Goal: Information Seeking & Learning: Learn about a topic

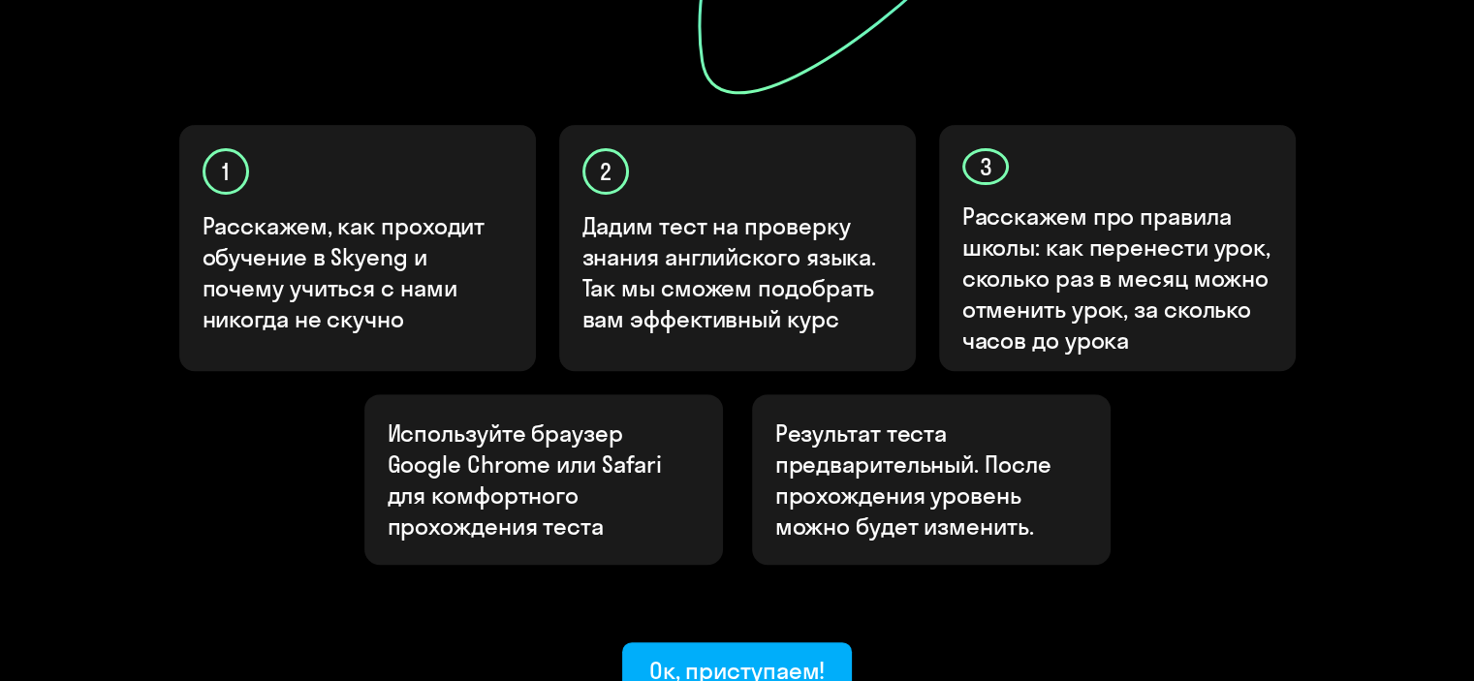
scroll to position [582, 0]
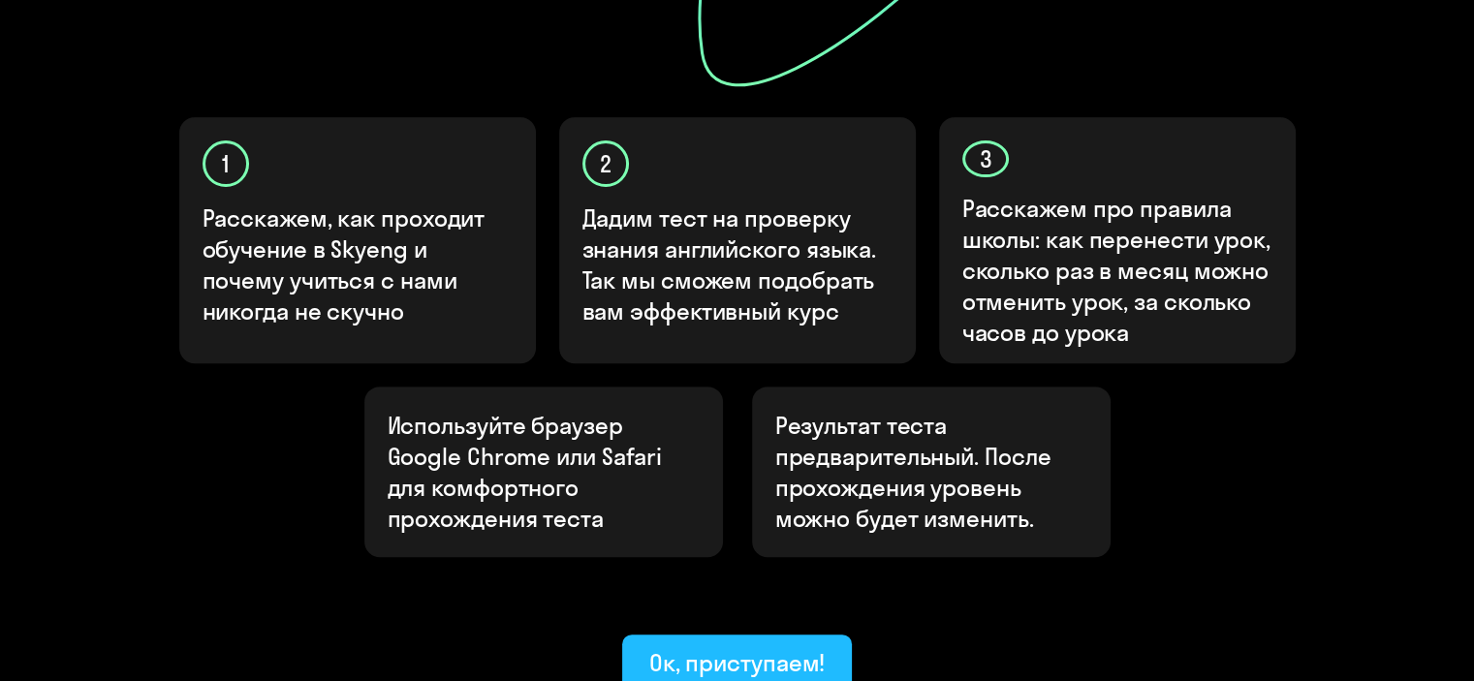
click at [798, 635] on button "Ок, приступаем!" at bounding box center [737, 664] width 231 height 58
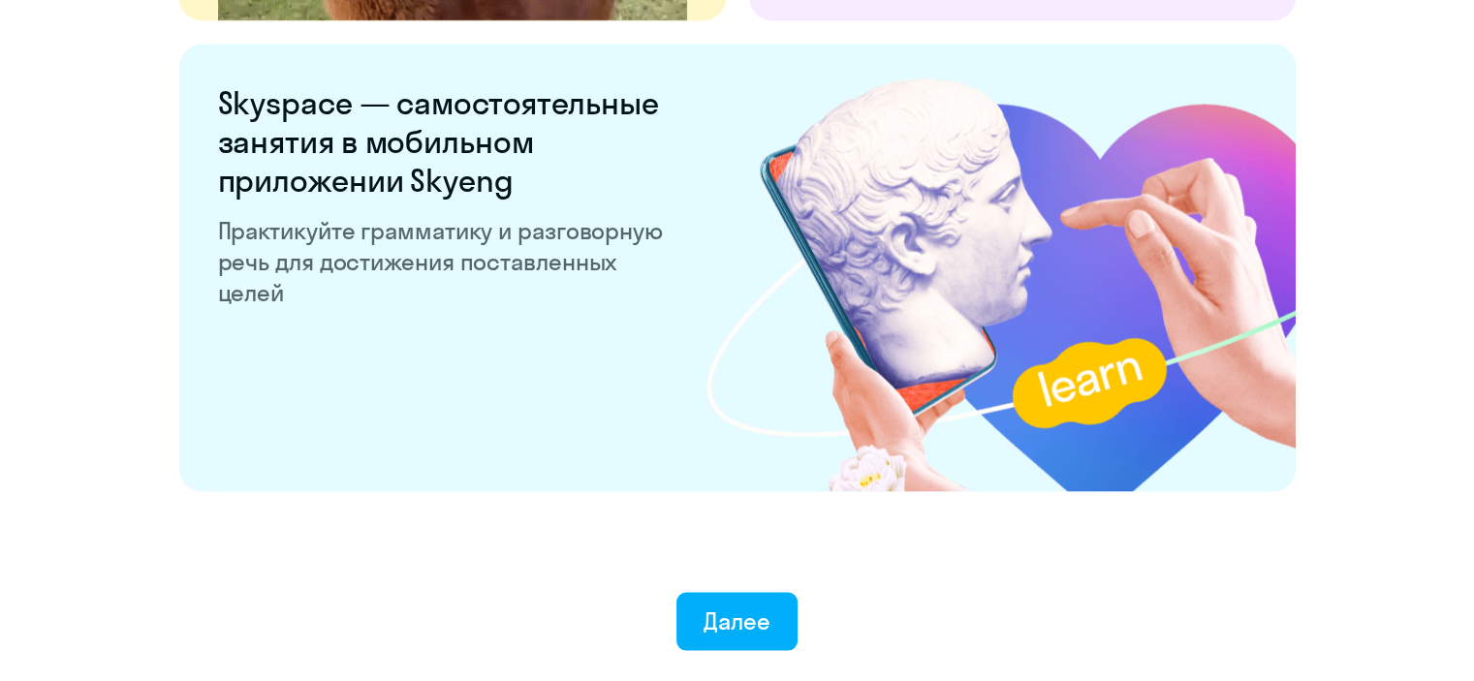
scroll to position [3684, 0]
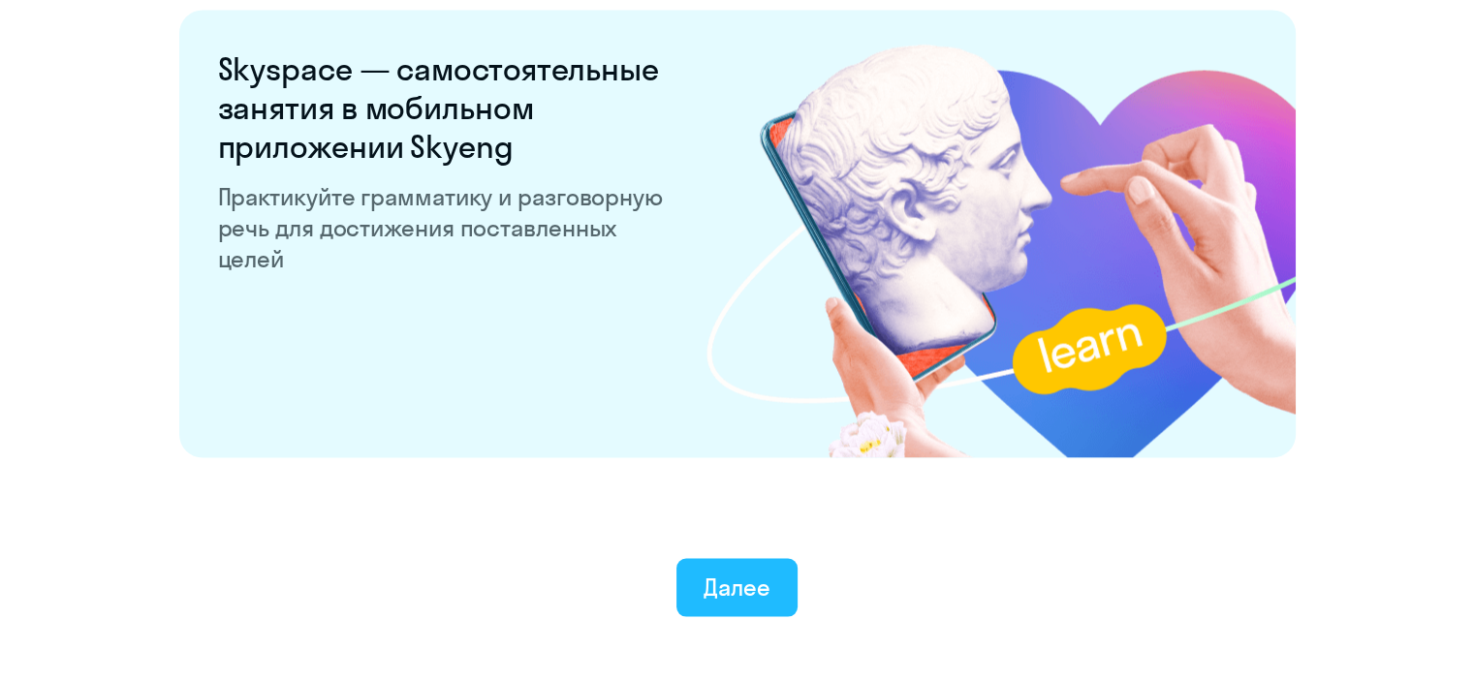
click at [776, 585] on button "Далее" at bounding box center [737, 587] width 121 height 58
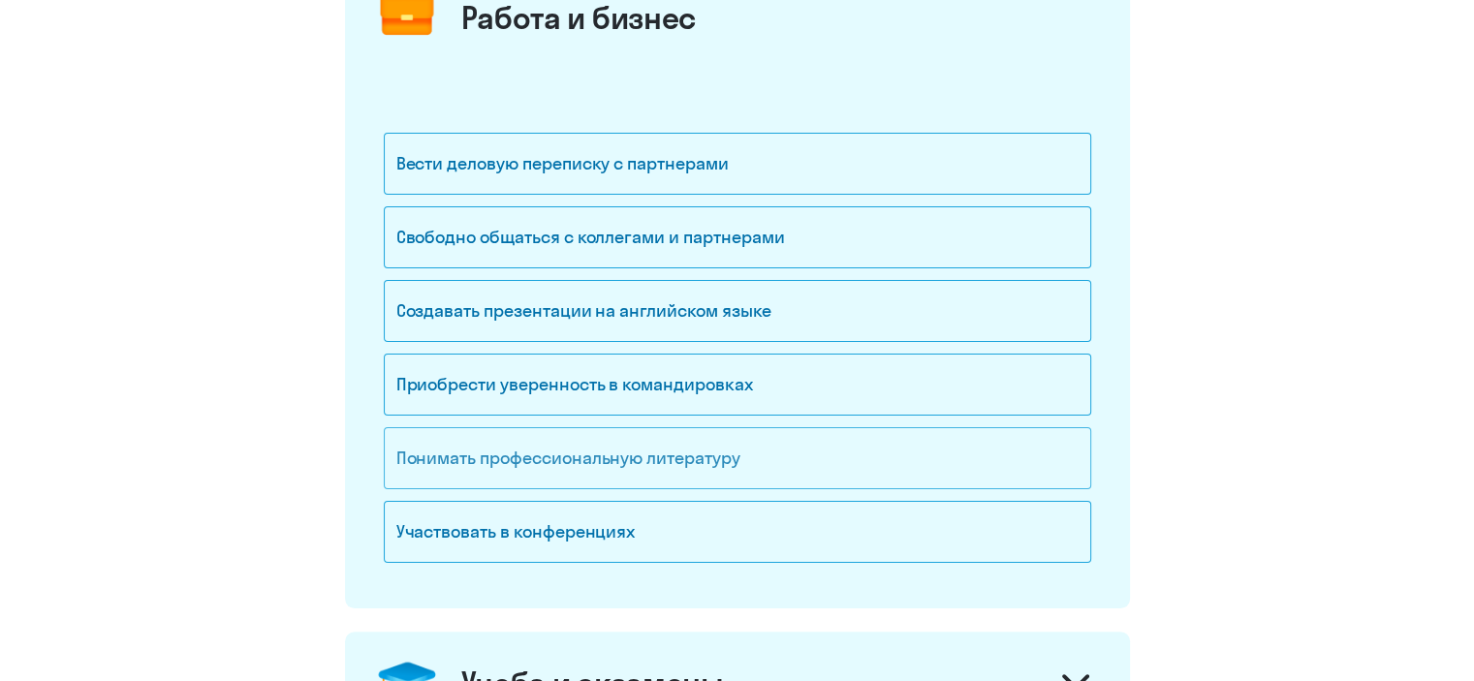
scroll to position [291, 0]
click at [479, 158] on div "Вести деловую переписку с партнерами" at bounding box center [738, 163] width 708 height 62
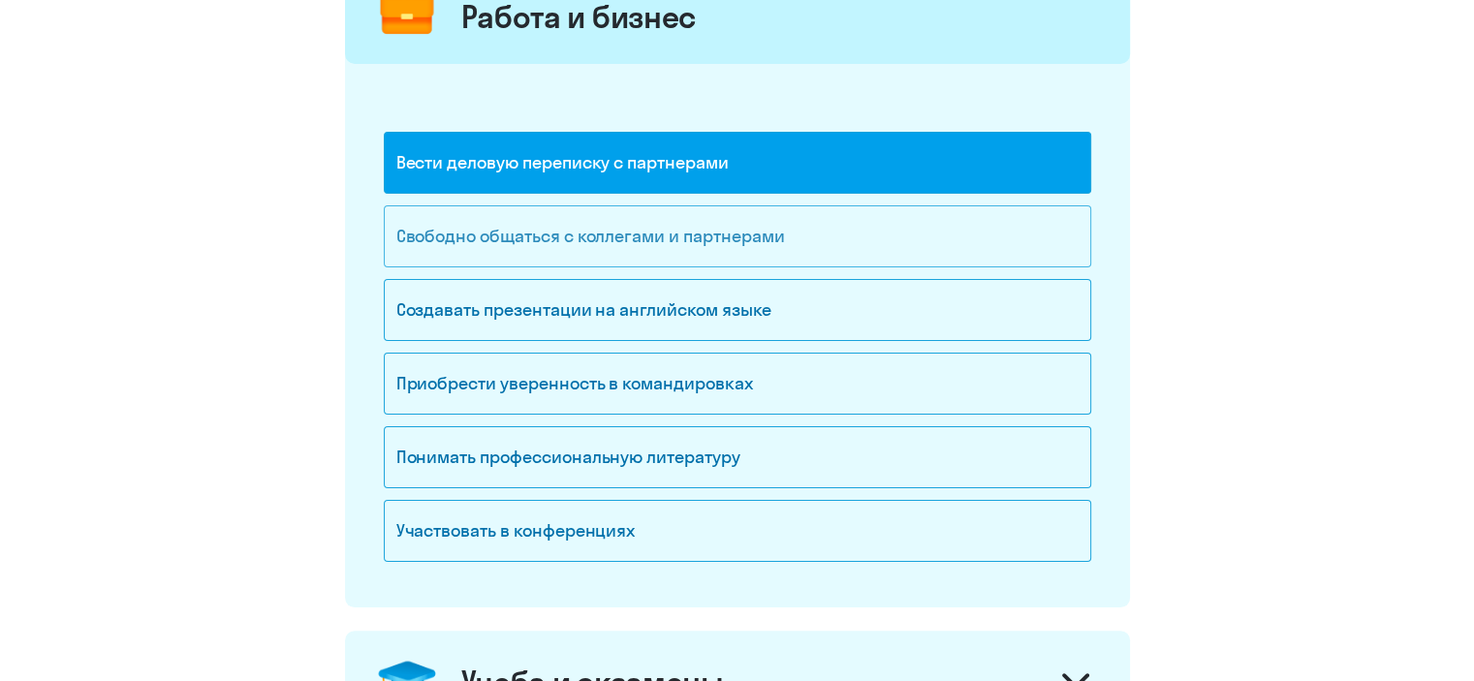
click at [497, 234] on div "Свободно общаться с коллегами и партнерами" at bounding box center [738, 237] width 708 height 62
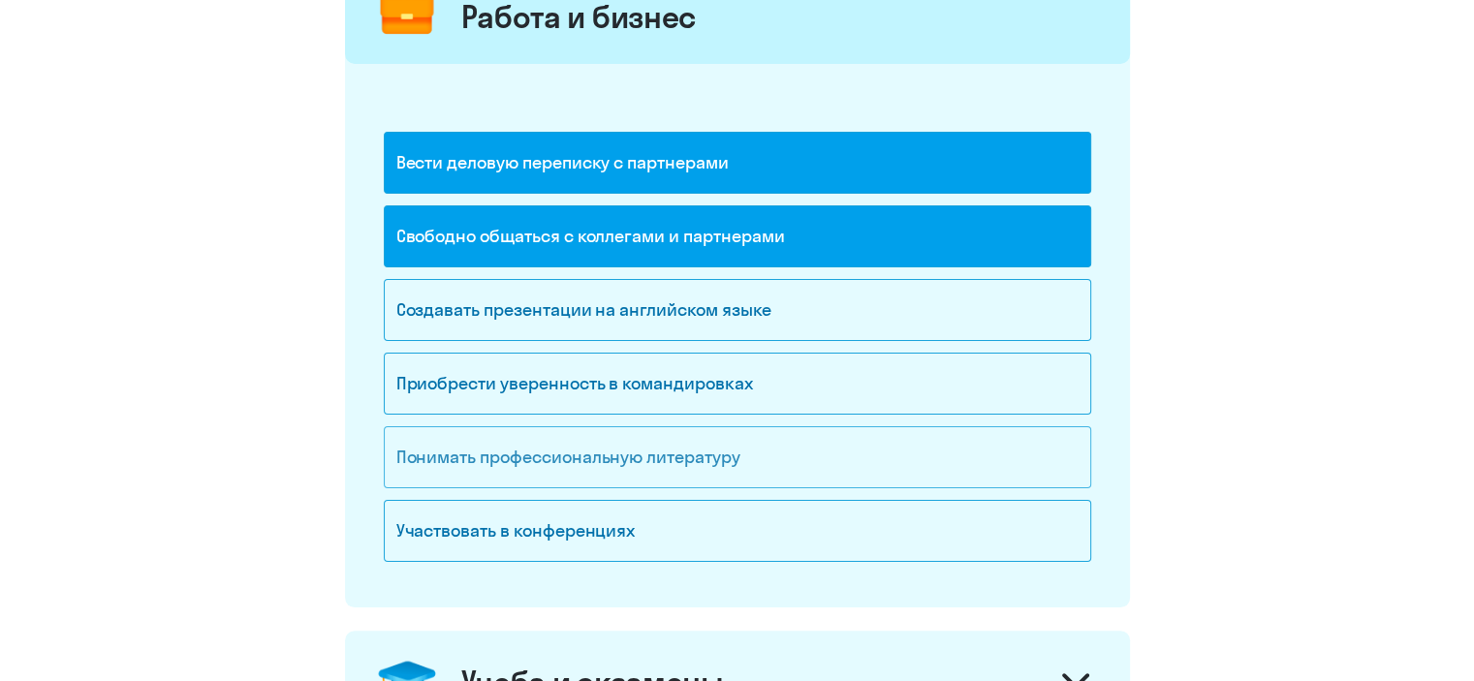
click at [623, 475] on div "Понимать профессиональную литературу" at bounding box center [738, 458] width 708 height 62
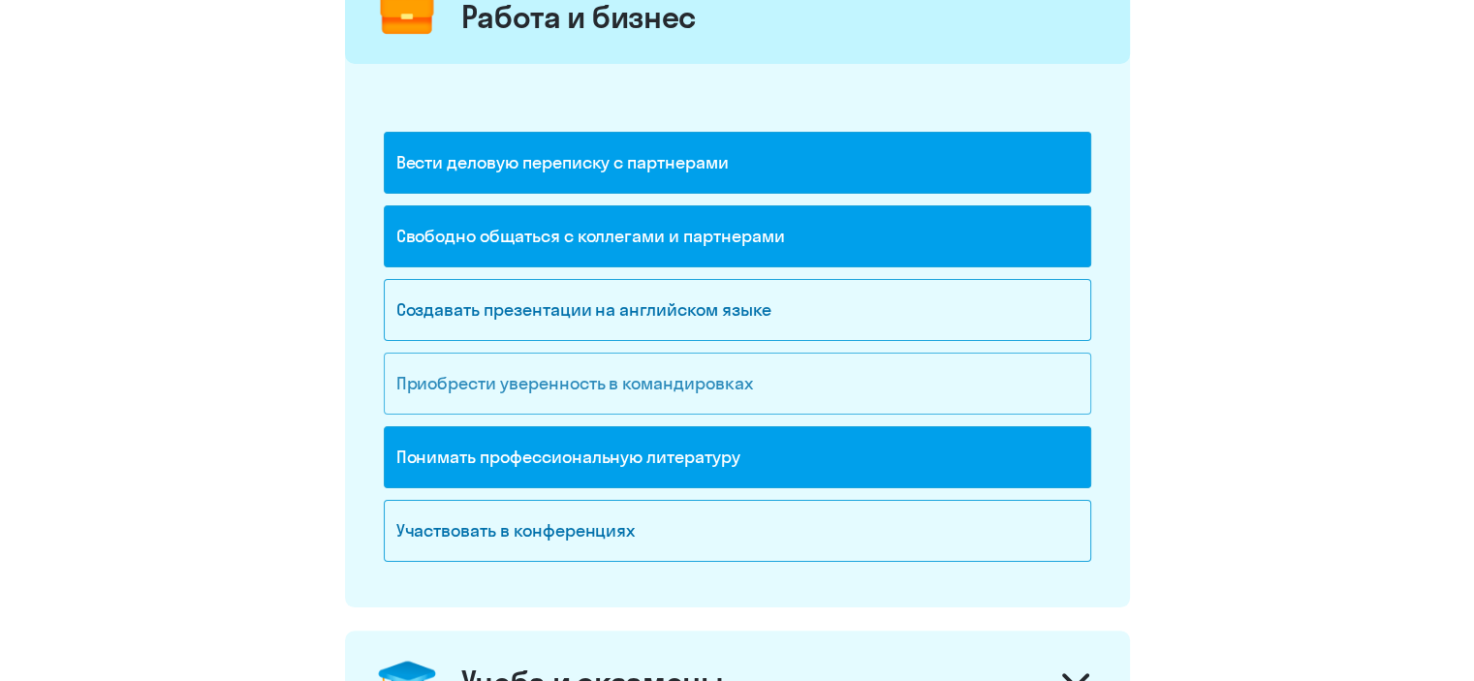
click at [572, 381] on div "Приобрести уверенность в командировках" at bounding box center [738, 384] width 708 height 62
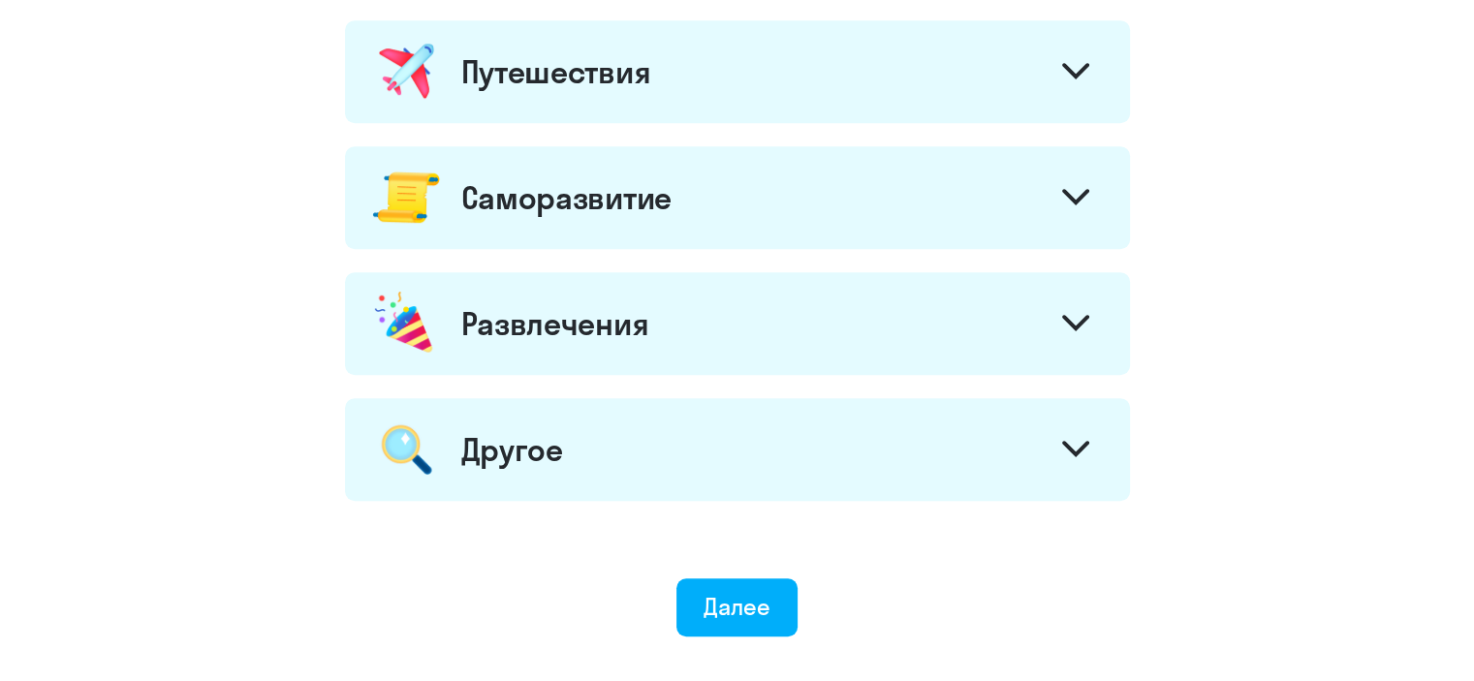
scroll to position [1165, 0]
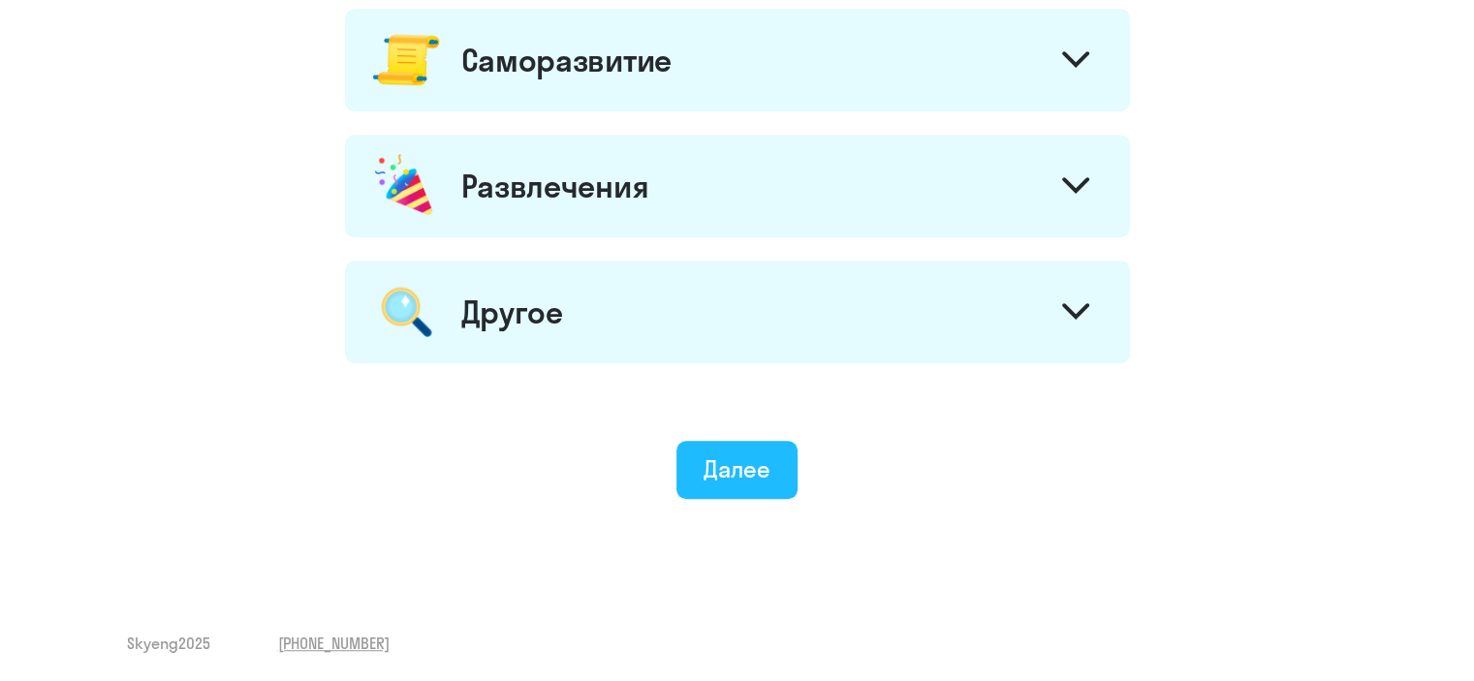
click at [757, 441] on button "Далее" at bounding box center [737, 470] width 121 height 58
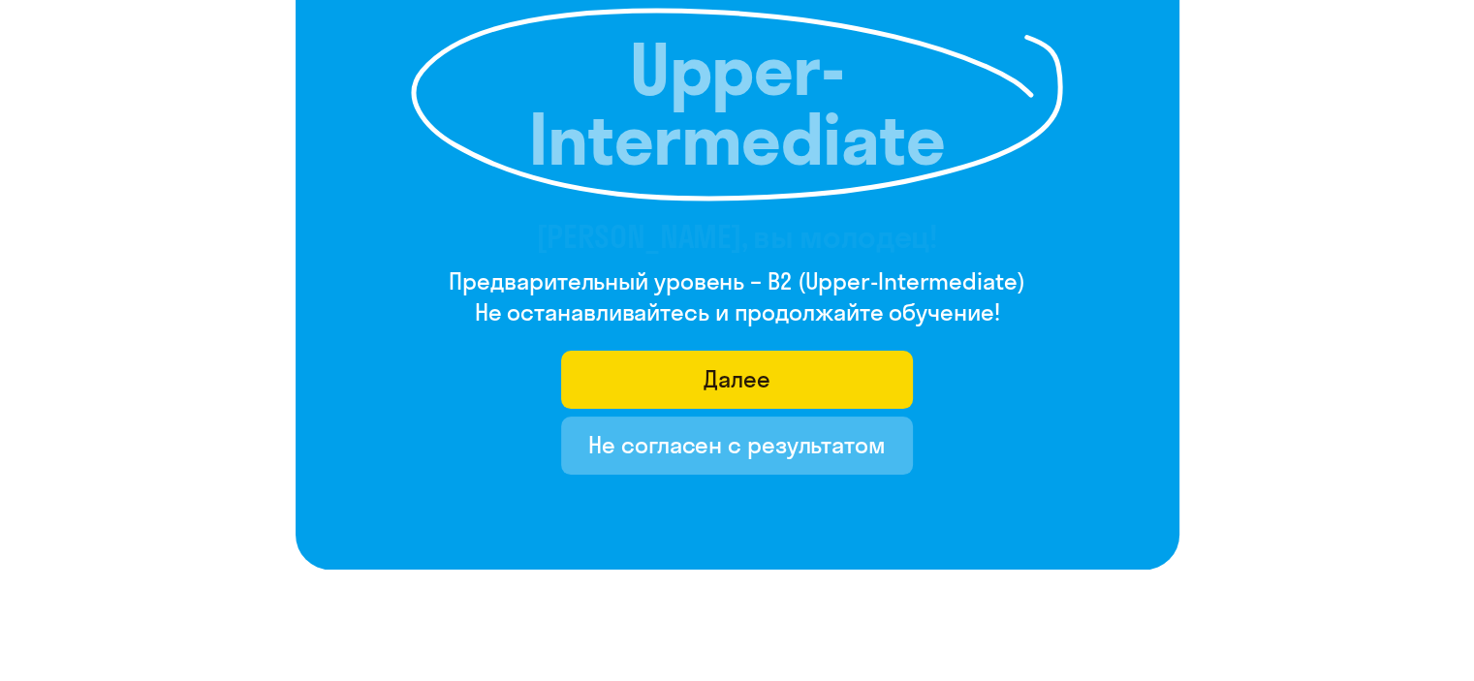
scroll to position [185, 0]
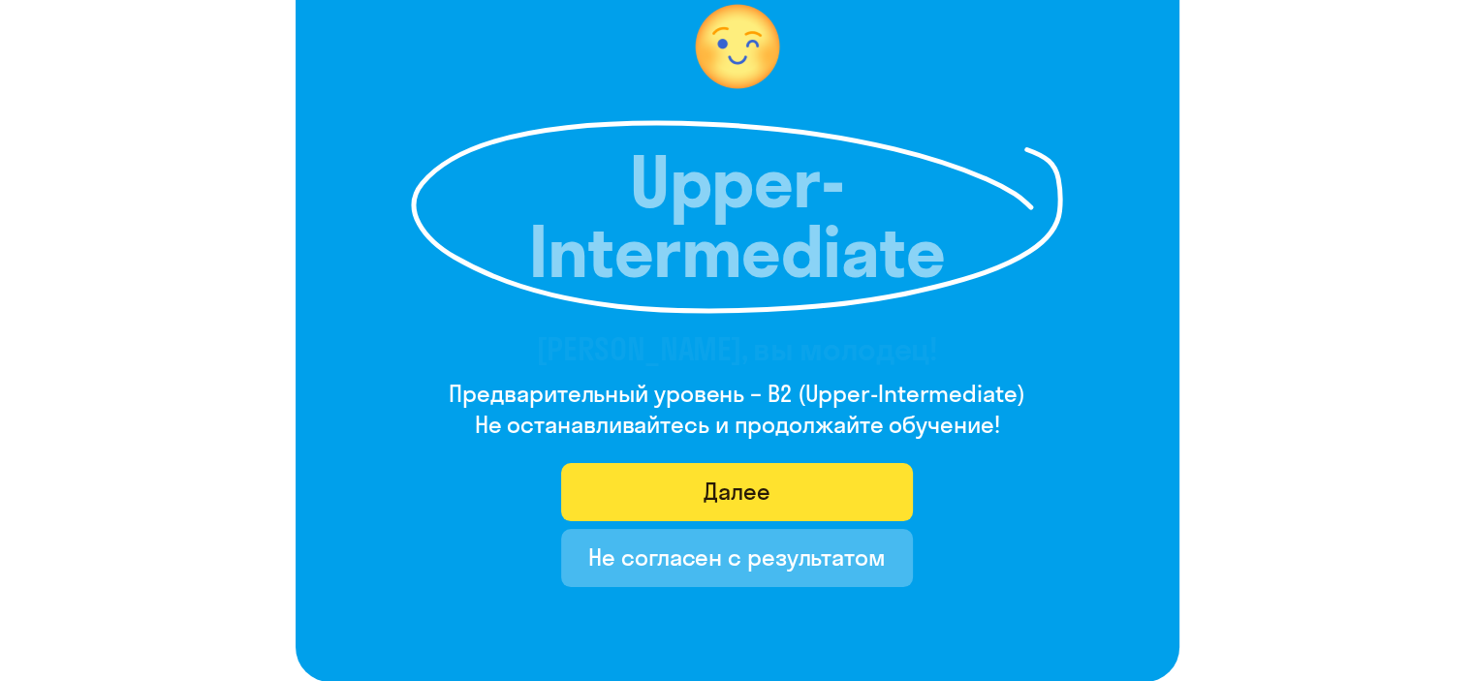
click at [757, 502] on div "Далее" at bounding box center [737, 491] width 67 height 31
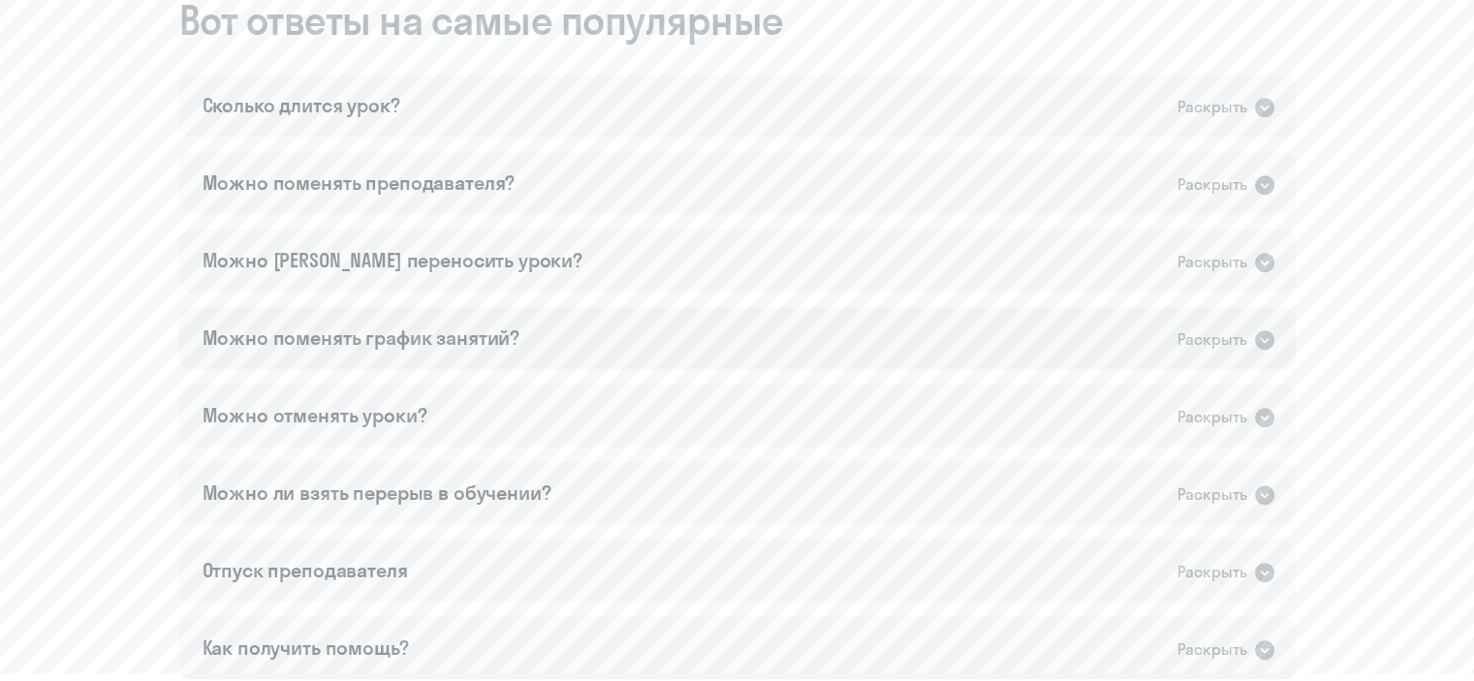
scroll to position [1152, 0]
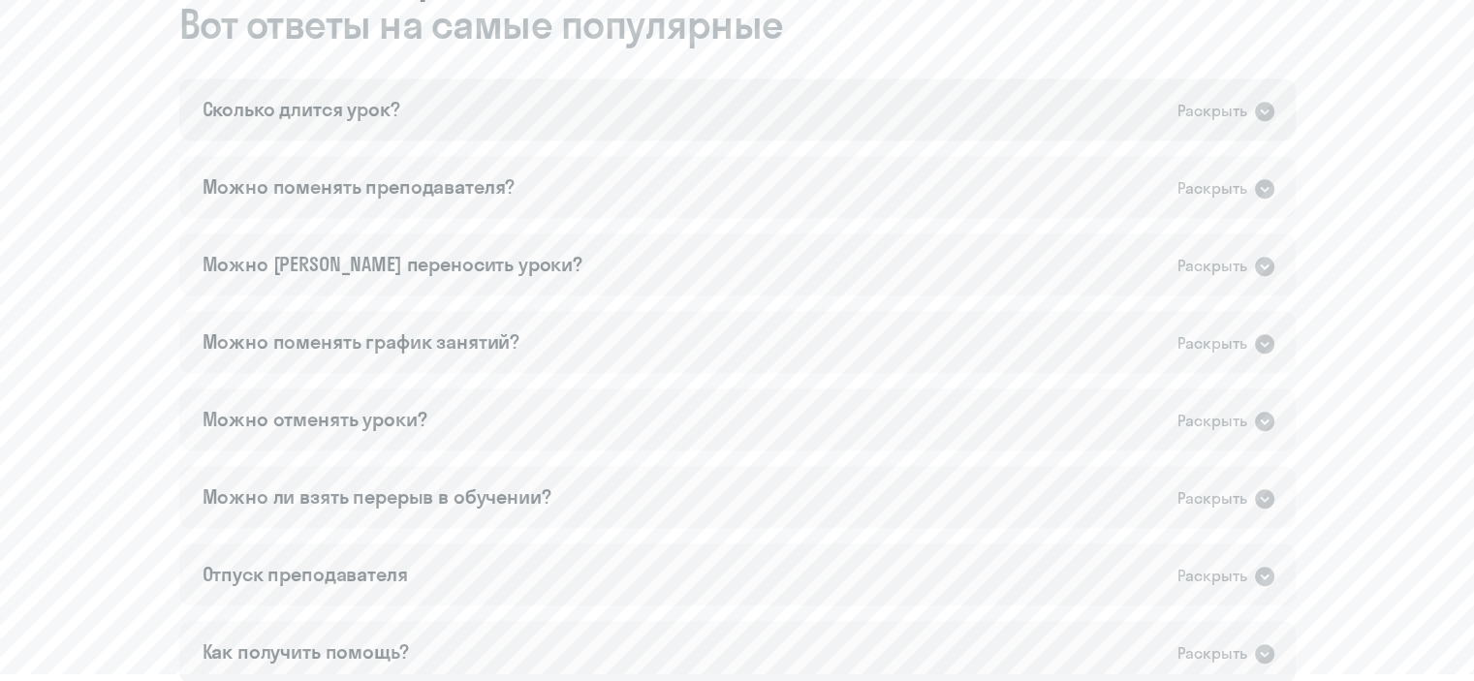
click at [1259, 114] on icon at bounding box center [1264, 111] width 19 height 19
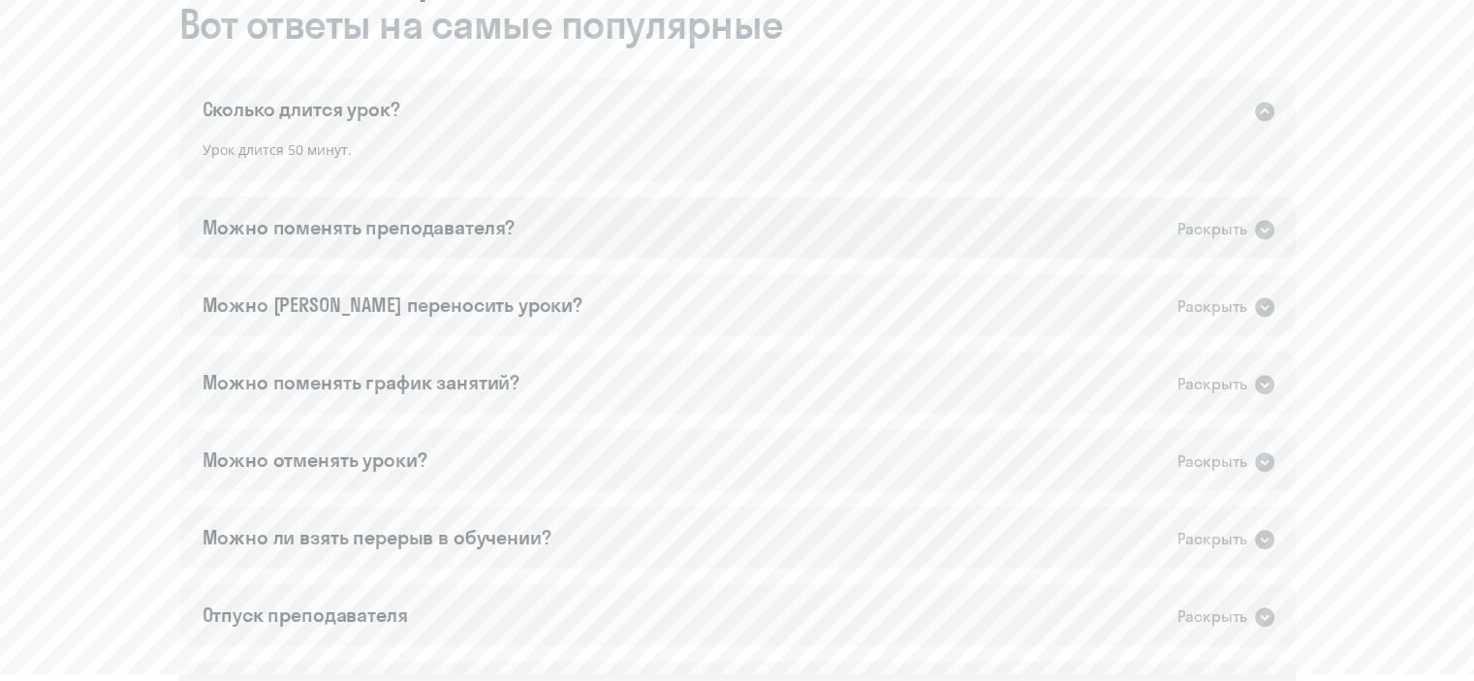
click at [1265, 224] on icon at bounding box center [1264, 229] width 19 height 19
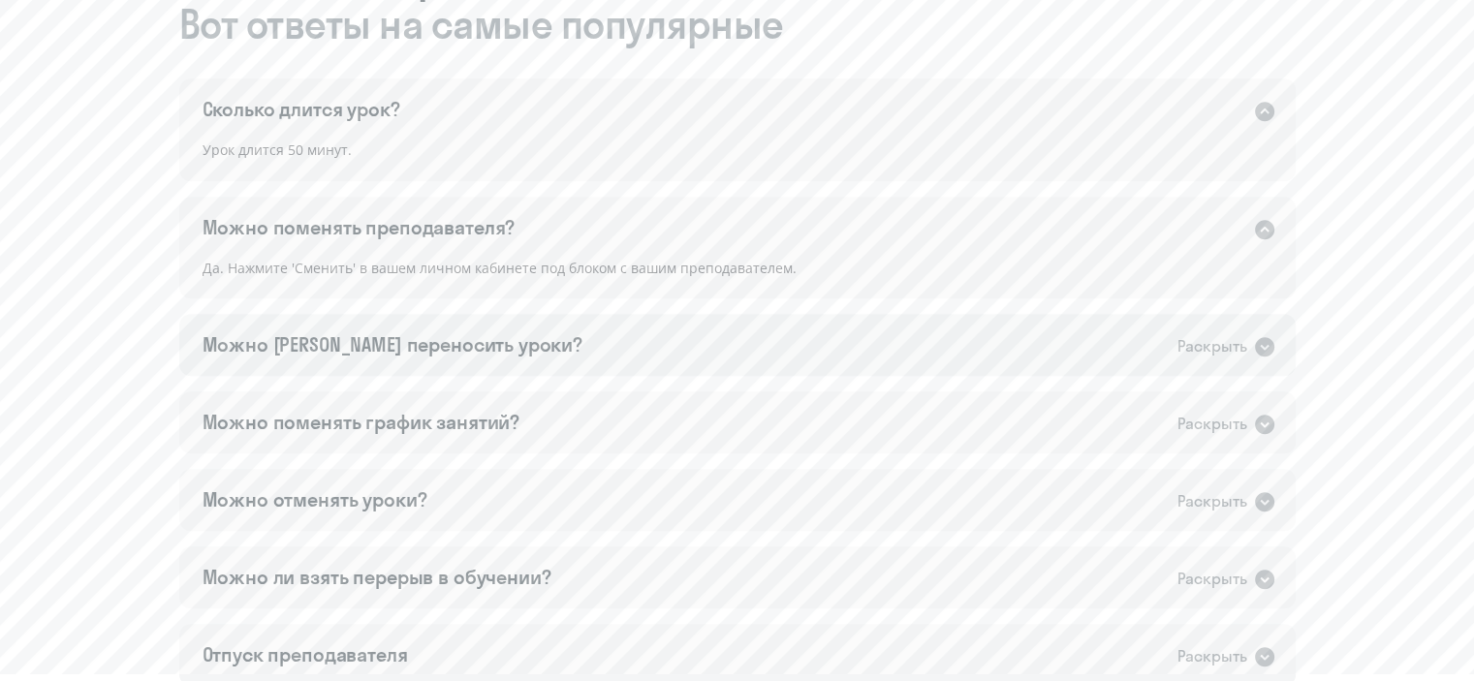
click at [1272, 345] on icon at bounding box center [1264, 346] width 19 height 19
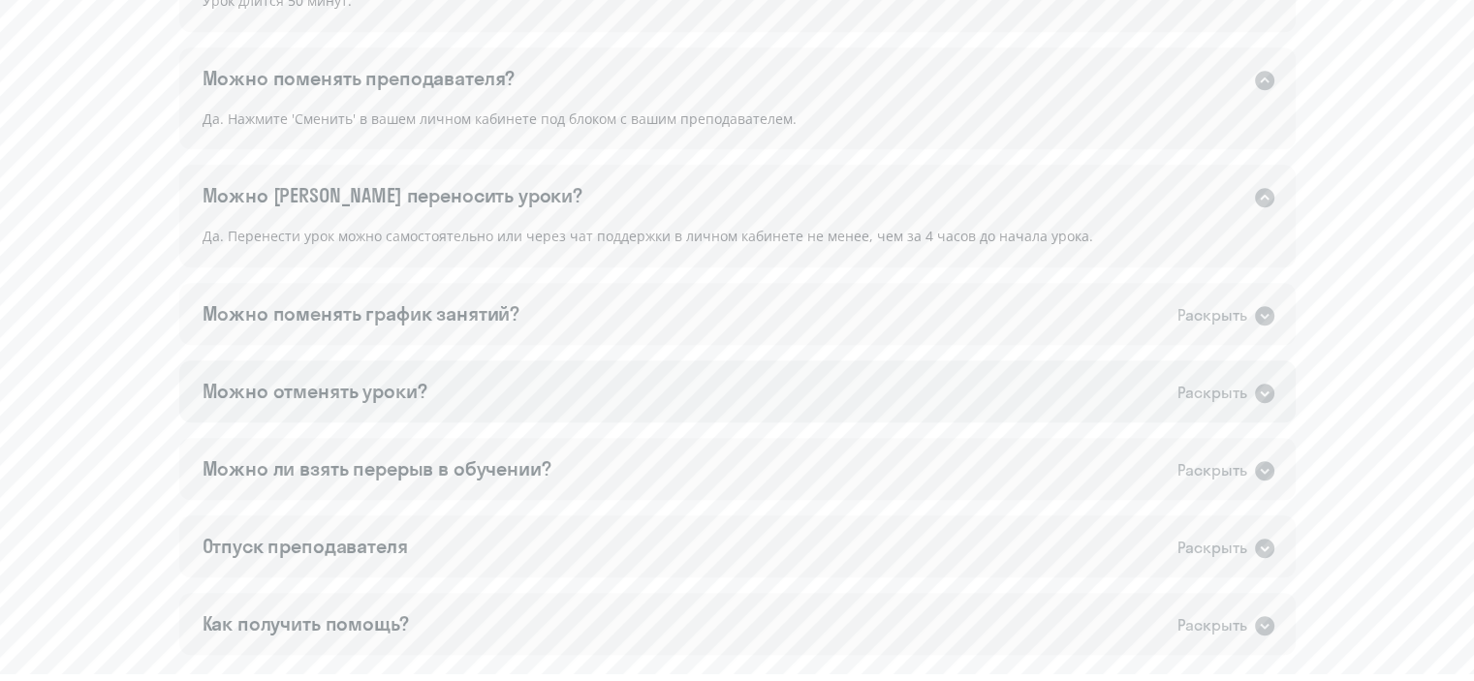
scroll to position [1346, 0]
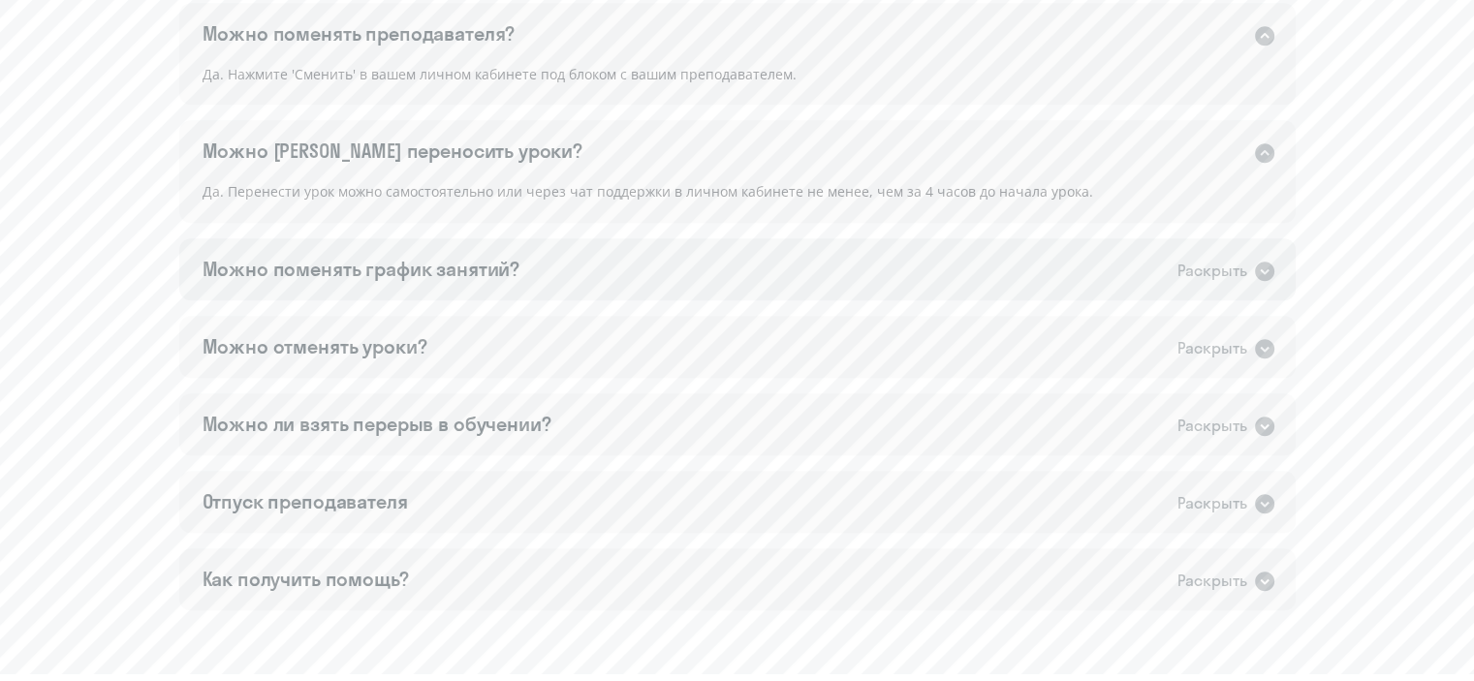
click at [1258, 269] on icon at bounding box center [1264, 271] width 19 height 19
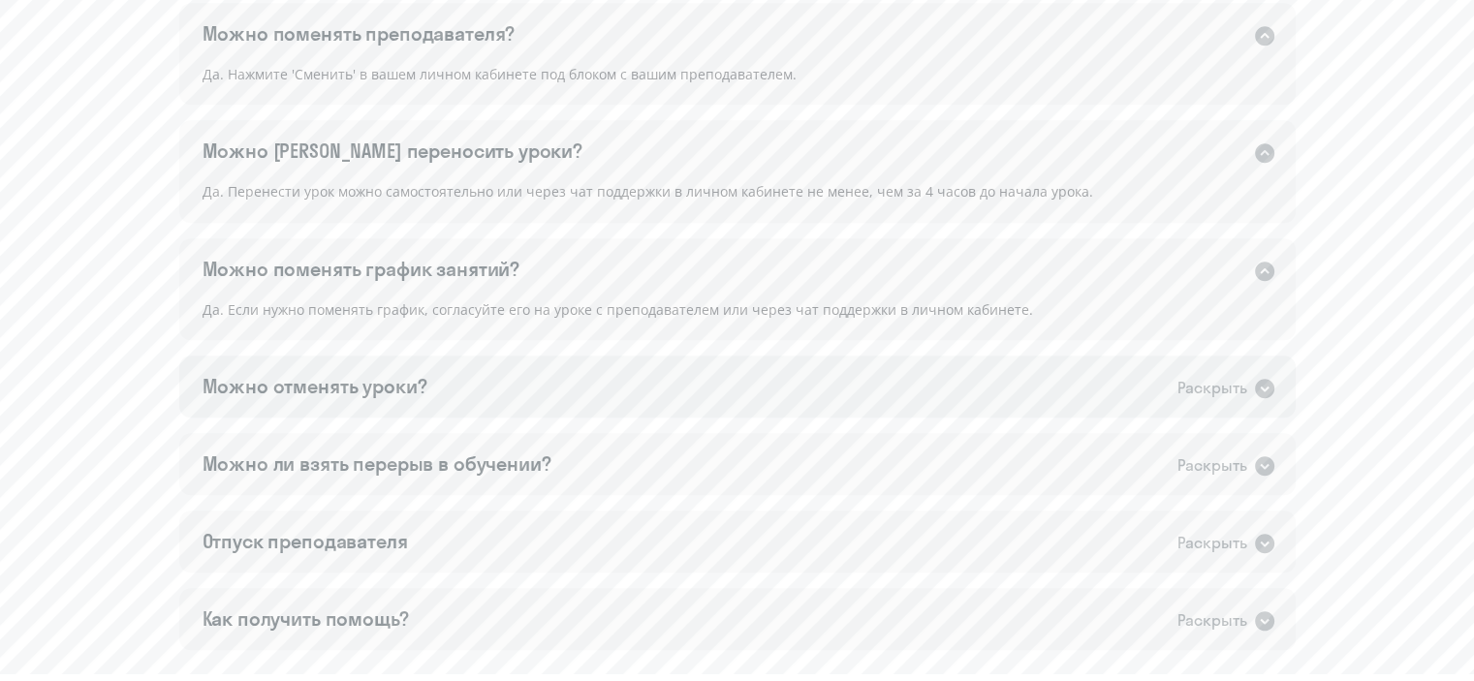
click at [1279, 386] on div "Можно отменять уроки? Раскрыть" at bounding box center [737, 387] width 1117 height 62
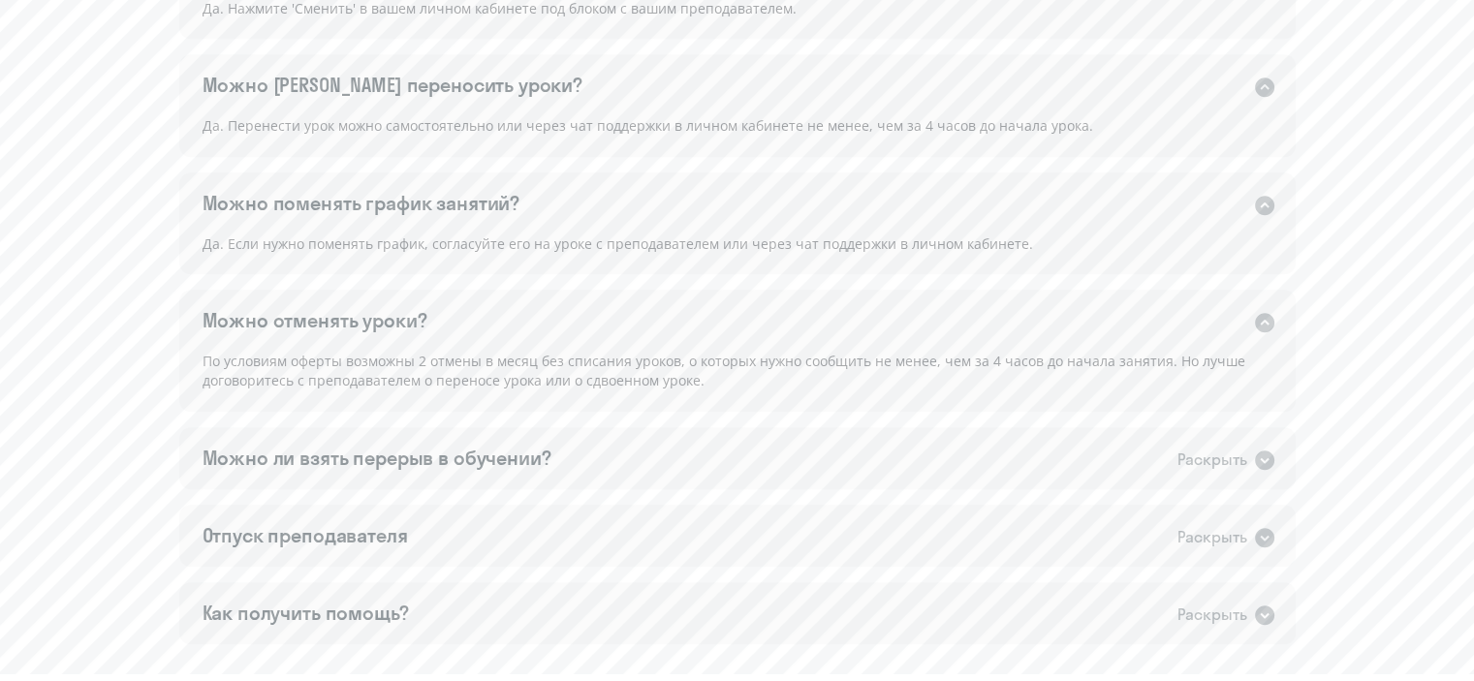
scroll to position [1442, 0]
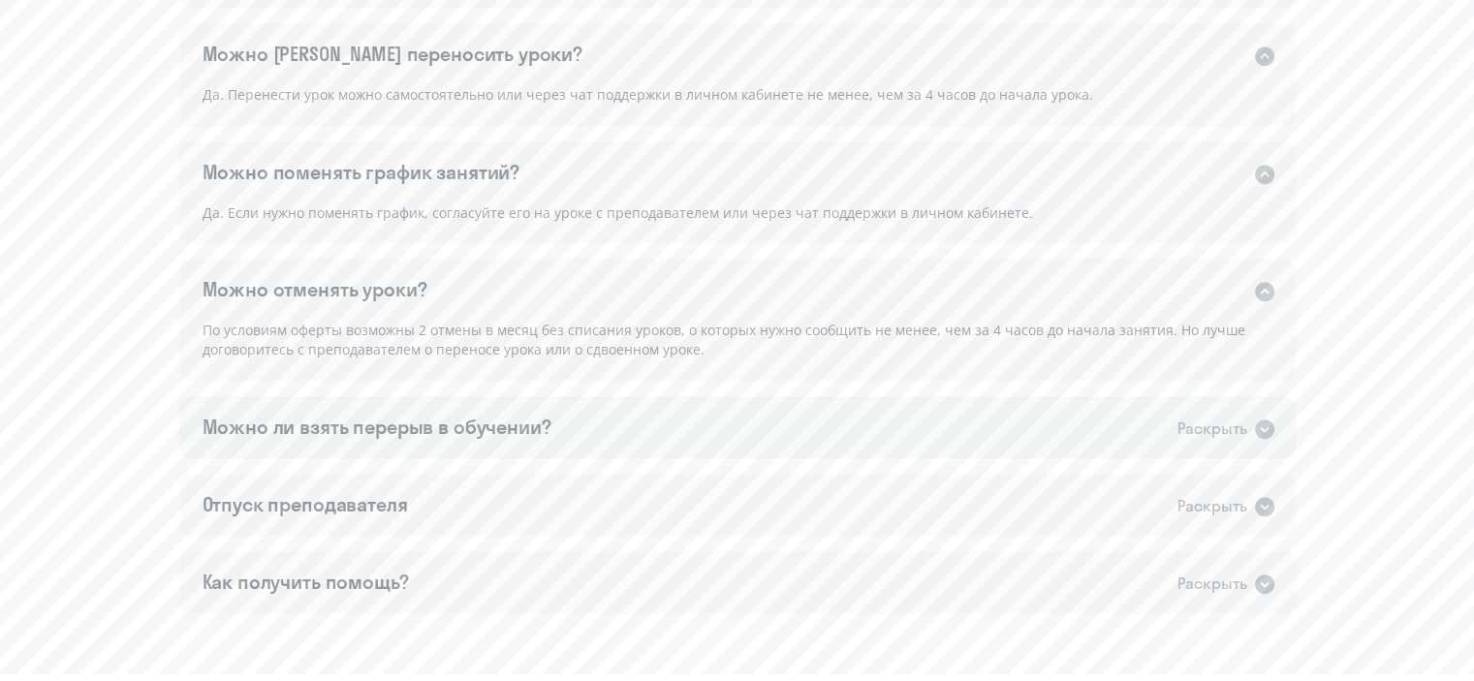
click at [1260, 426] on icon at bounding box center [1264, 429] width 19 height 19
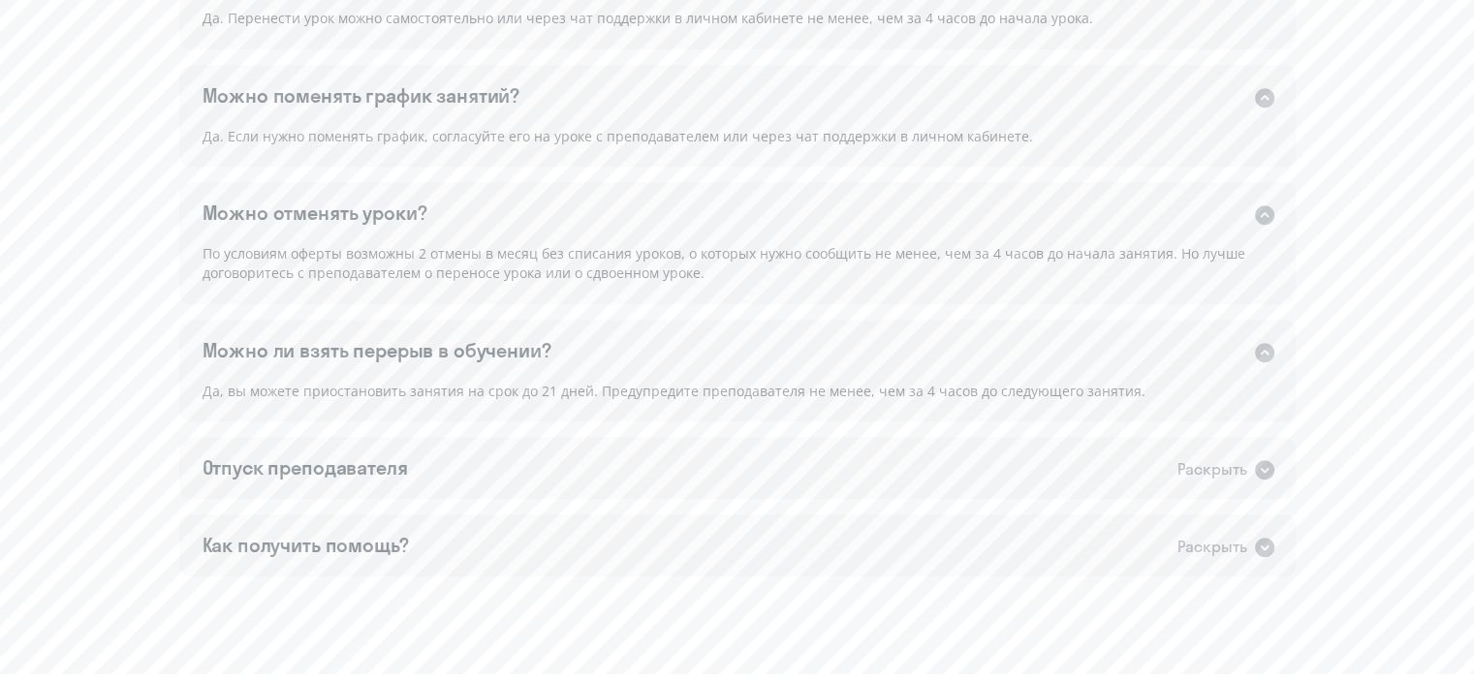
scroll to position [1607, 0]
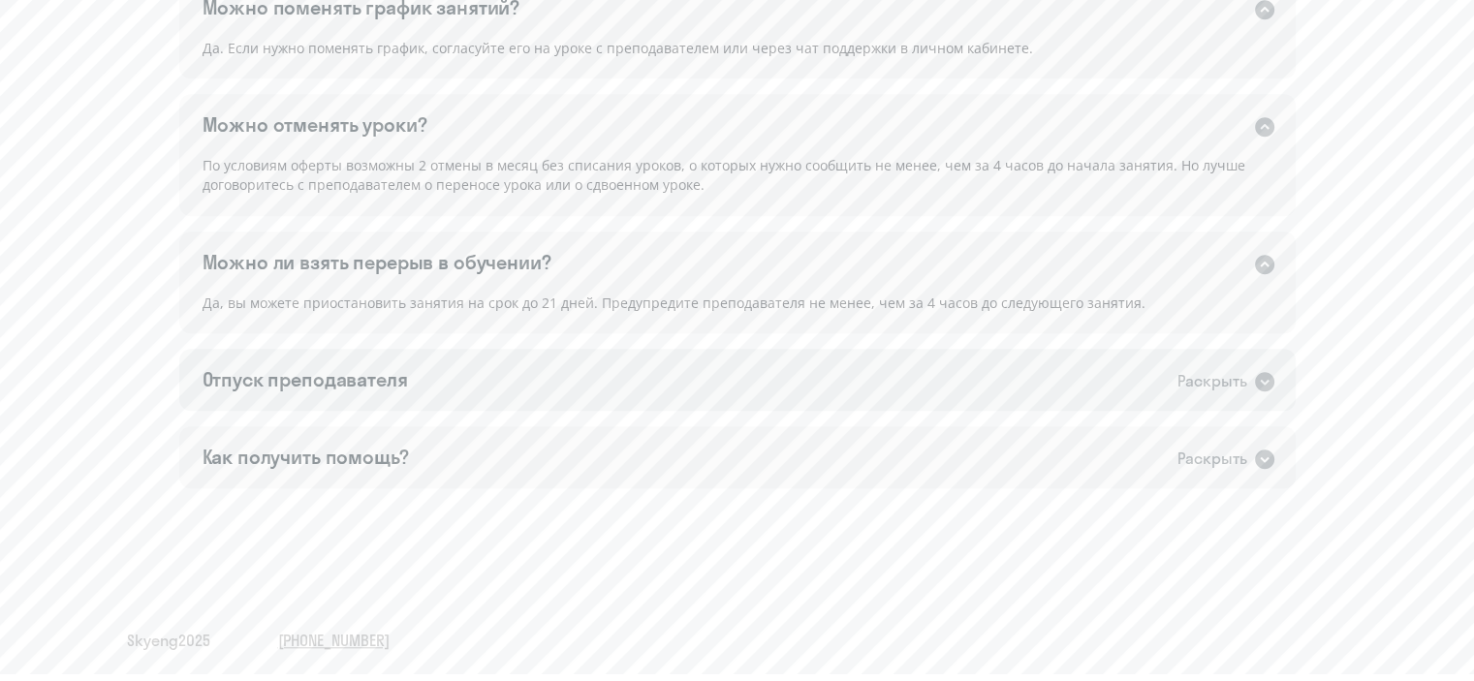
click at [1264, 386] on icon at bounding box center [1264, 381] width 19 height 19
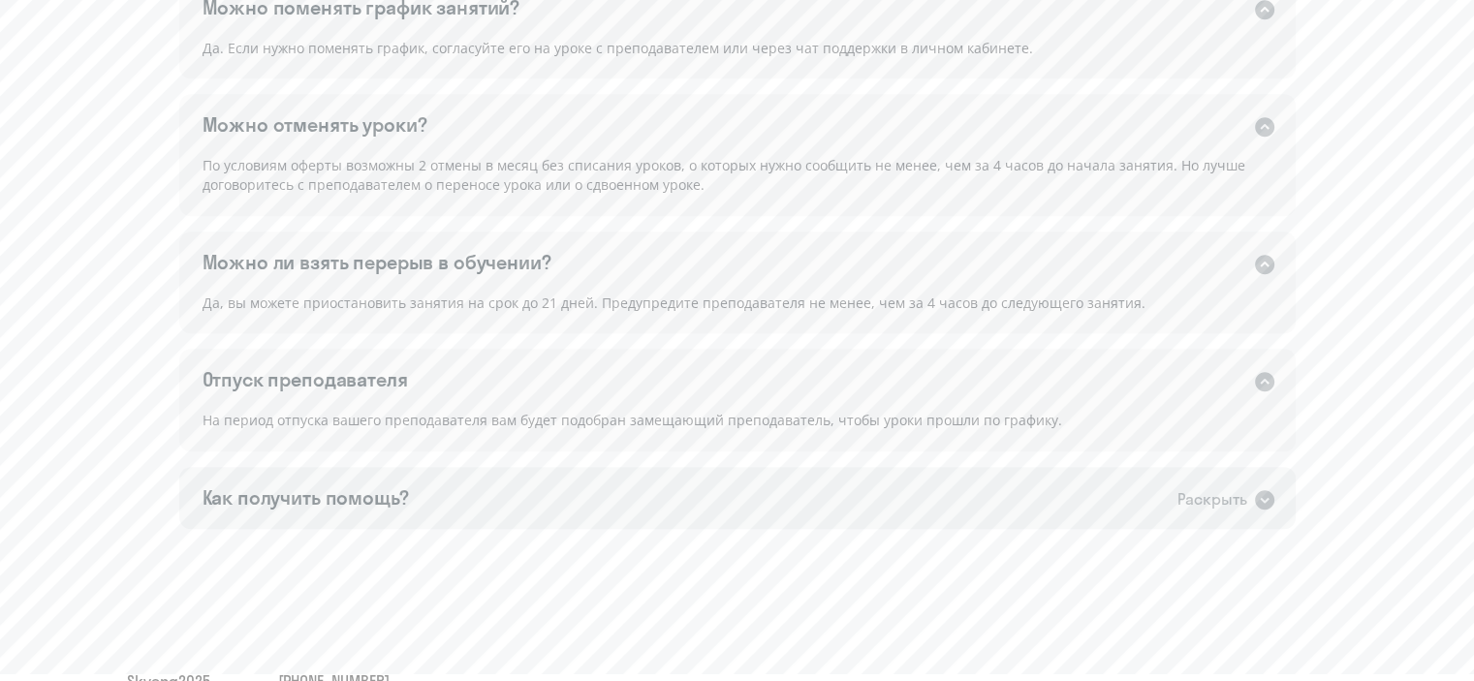
click at [1253, 498] on icon at bounding box center [1264, 500] width 23 height 23
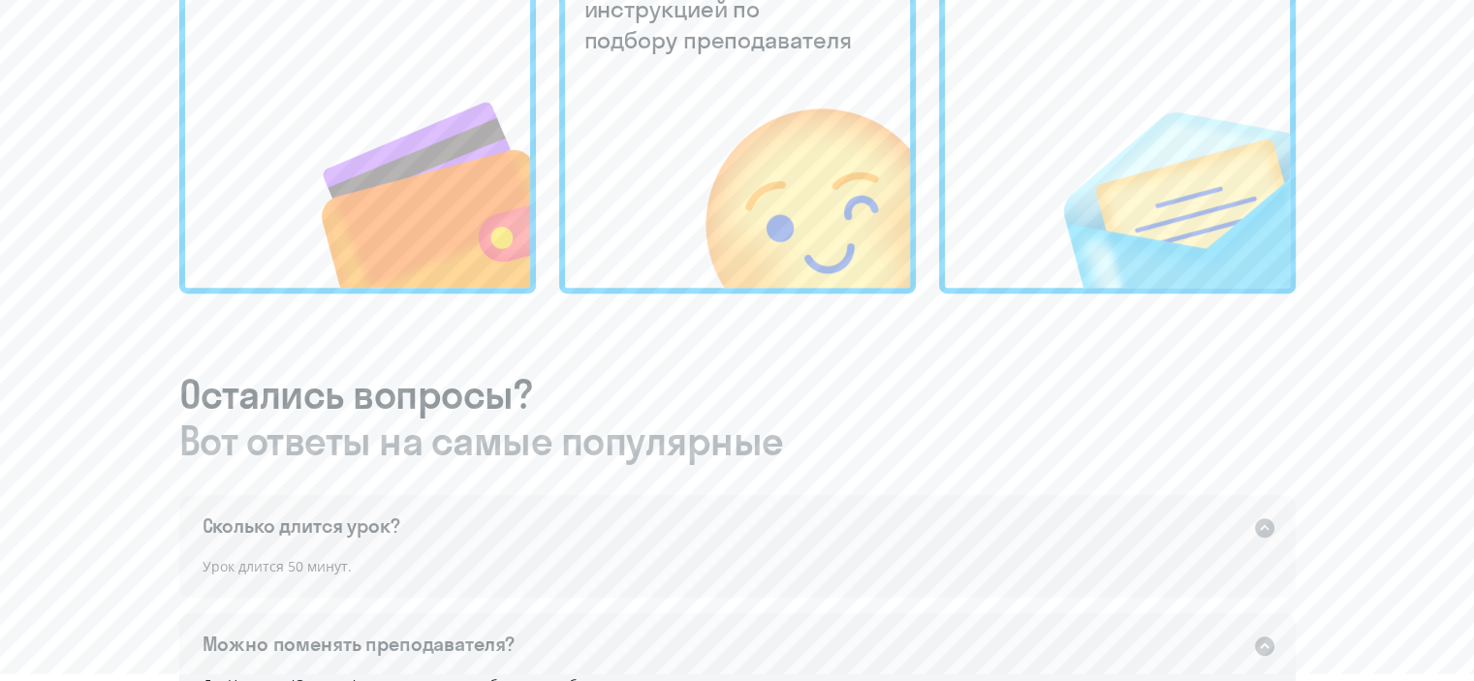
scroll to position [347, 0]
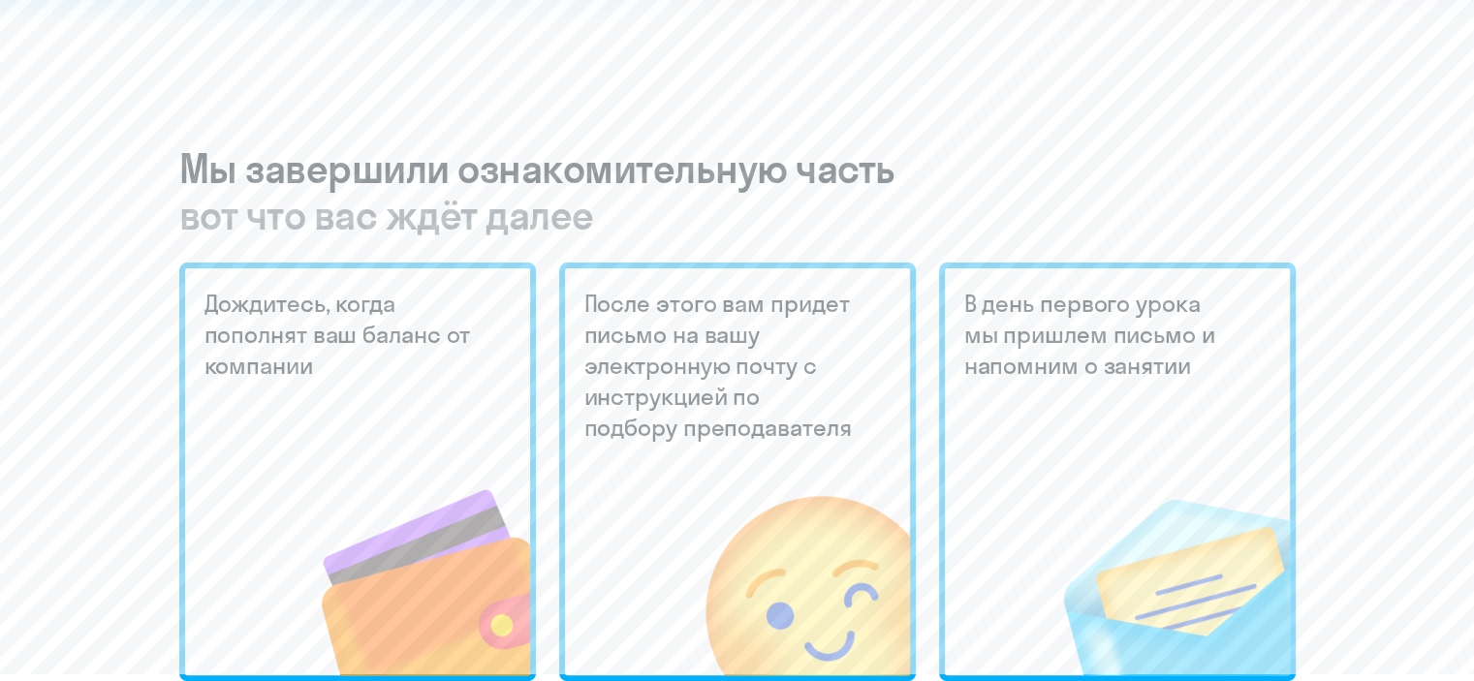
drag, startPoint x: 795, startPoint y: 386, endPoint x: 703, endPoint y: 399, distance: 93.1
click at [703, 399] on h5 "После этого вам придет письмо на вашу электронную почту с инструкцией по подбор…" at bounding box center [721, 365] width 273 height 155
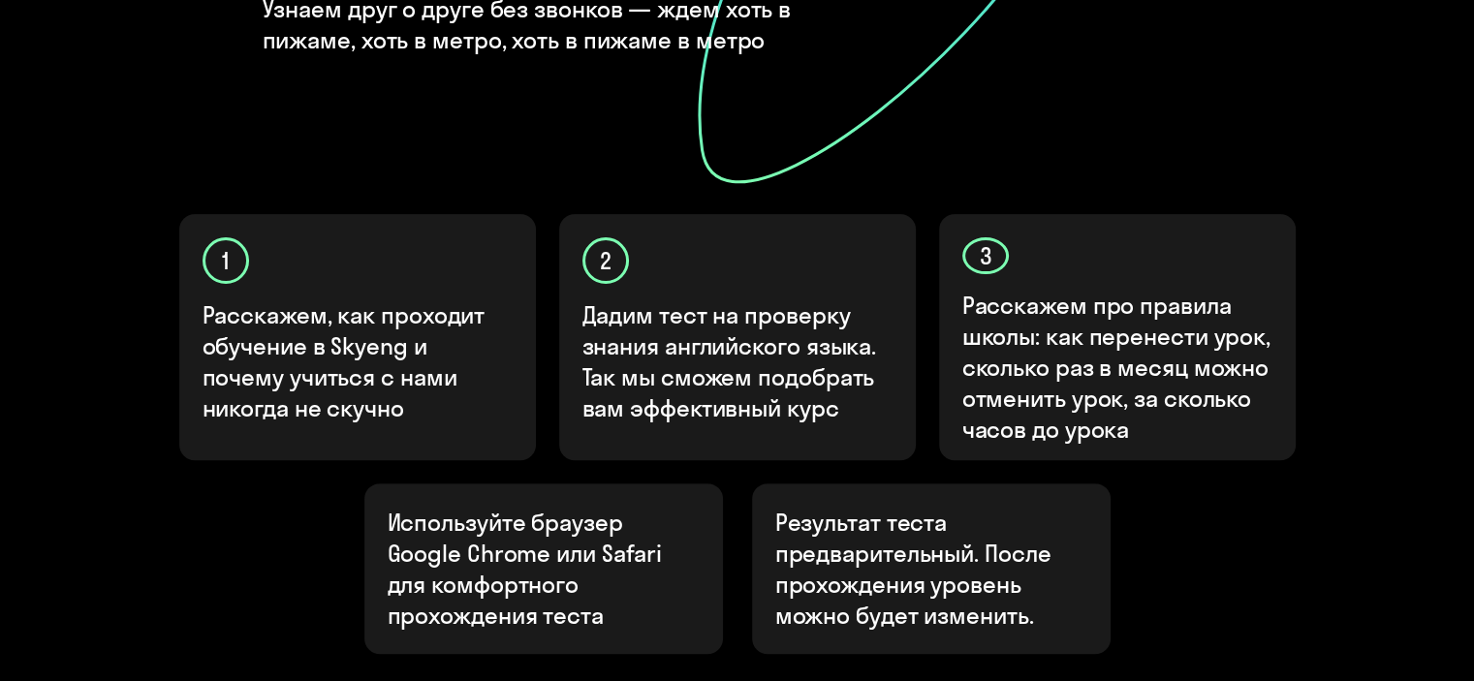
scroll to position [717, 0]
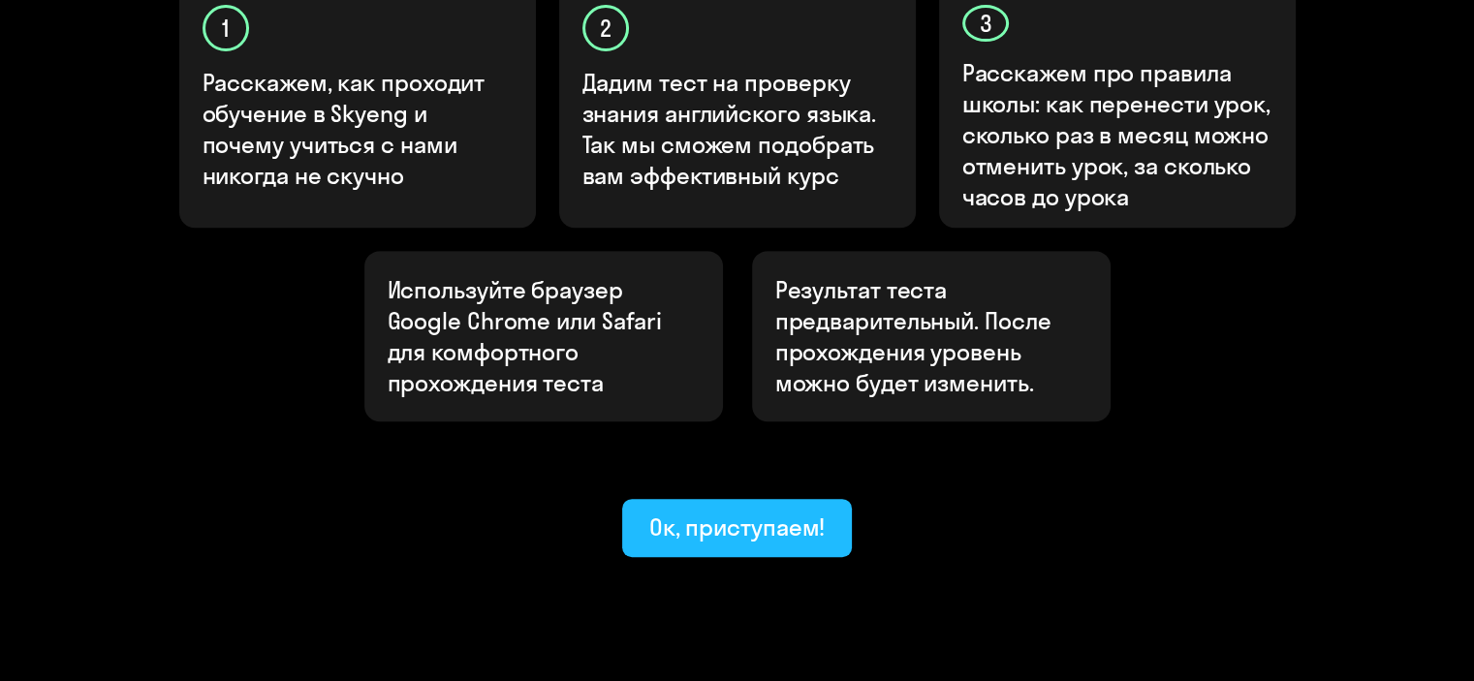
click at [757, 512] on div "Ок, приступаем!" at bounding box center [737, 527] width 176 height 31
